Goal: Check status

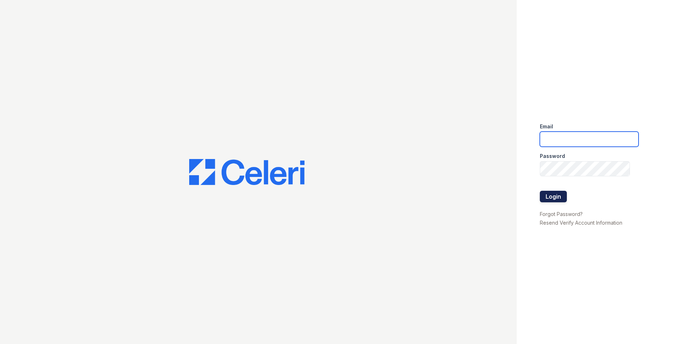
type input "jcallaway@mmgmgt.com"
click at [547, 194] on button "Login" at bounding box center [553, 197] width 27 height 12
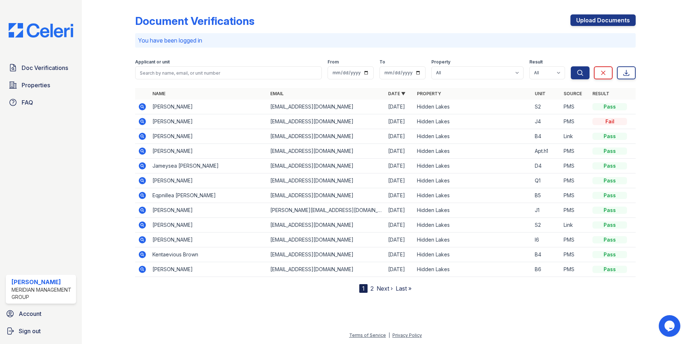
drag, startPoint x: 187, startPoint y: 137, endPoint x: 152, endPoint y: 138, distance: 34.6
click at [152, 138] on td "[PERSON_NAME]" at bounding box center [208, 136] width 118 height 15
drag, startPoint x: 152, startPoint y: 138, endPoint x: 192, endPoint y: 134, distance: 39.9
click at [192, 134] on td "[PERSON_NAME]" at bounding box center [208, 136] width 118 height 15
drag, startPoint x: 189, startPoint y: 137, endPoint x: 154, endPoint y: 139, distance: 35.4
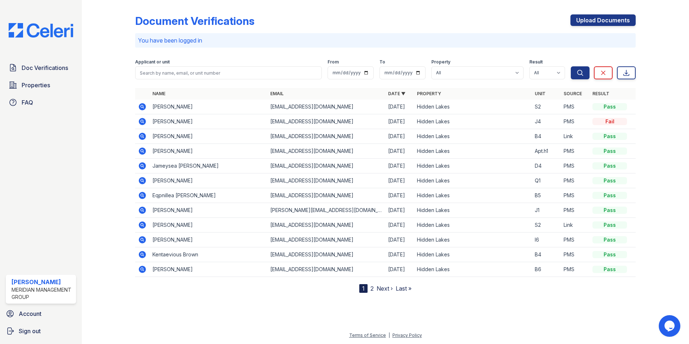
click at [154, 139] on td "[PERSON_NAME]" at bounding box center [208, 136] width 118 height 15
drag, startPoint x: 154, startPoint y: 139, endPoint x: 207, endPoint y: 141, distance: 53.4
click at [207, 141] on td "[PERSON_NAME]" at bounding box center [208, 136] width 118 height 15
